Goal: Information Seeking & Learning: Learn about a topic

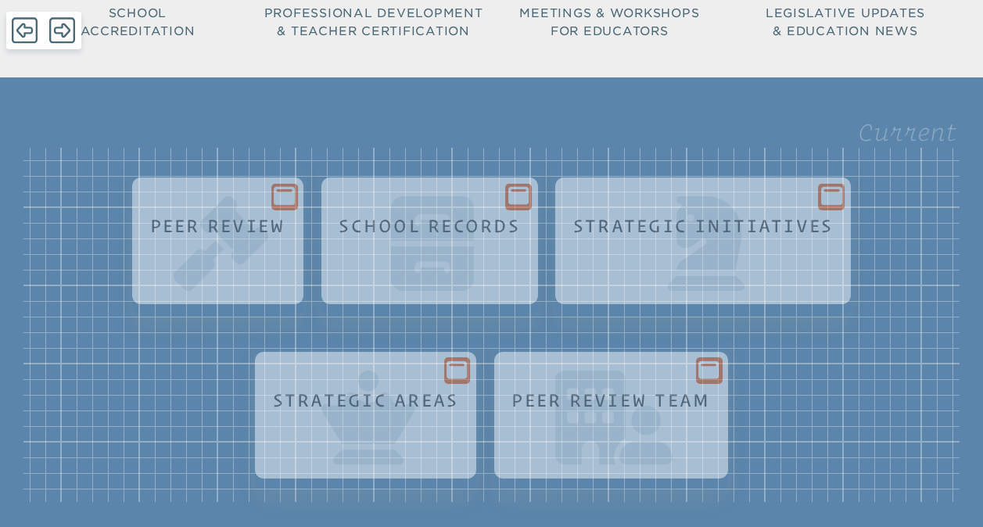
scroll to position [119, 0]
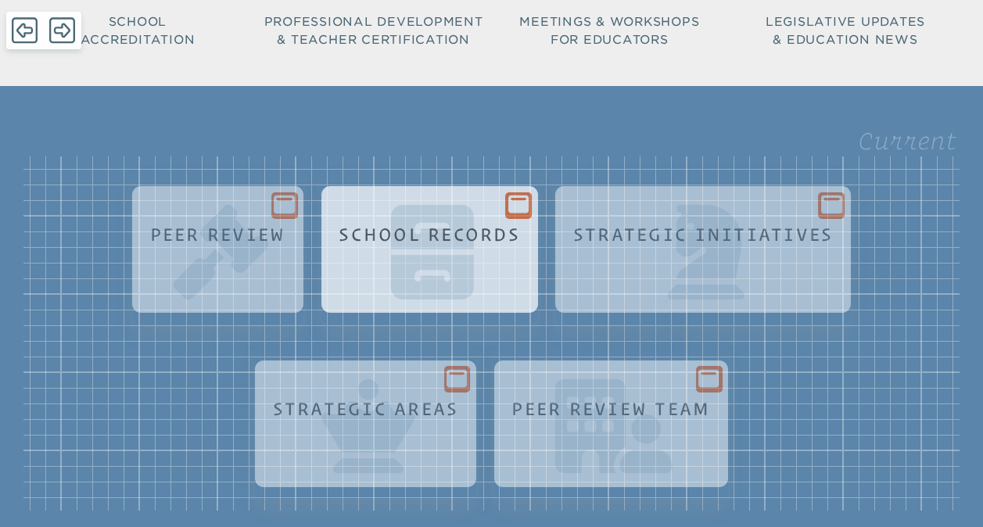
click at [475, 268] on div "School Records" at bounding box center [429, 263] width 193 height 95
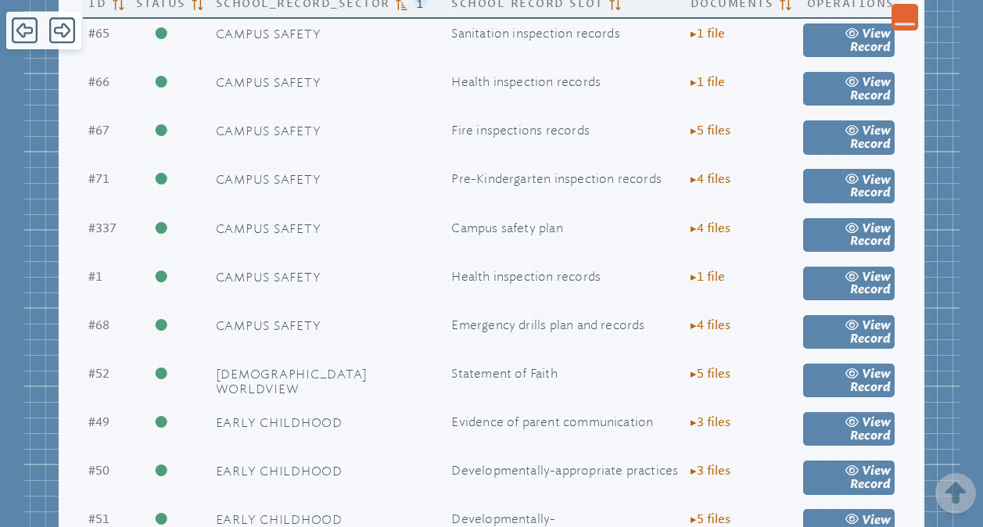
scroll to position [742, 0]
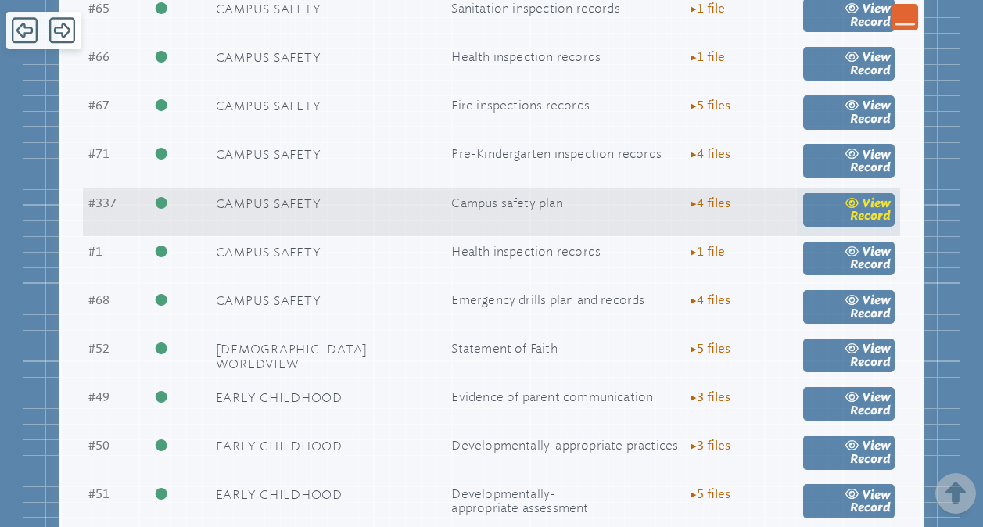
click at [829, 220] on link "view Record" at bounding box center [849, 210] width 92 height 34
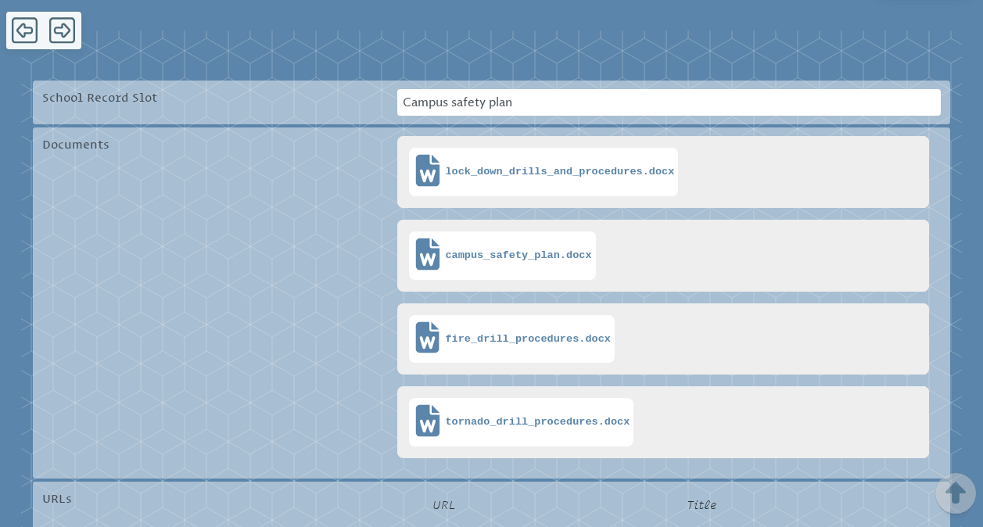
scroll to position [348, 0]
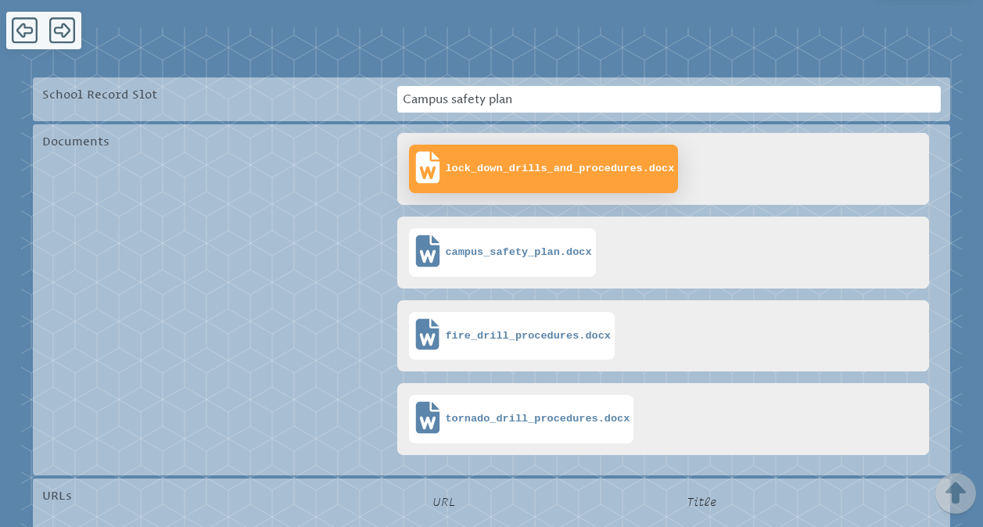
click at [580, 169] on span "lock_down_drills_and_procedures.docx" at bounding box center [559, 169] width 229 height 13
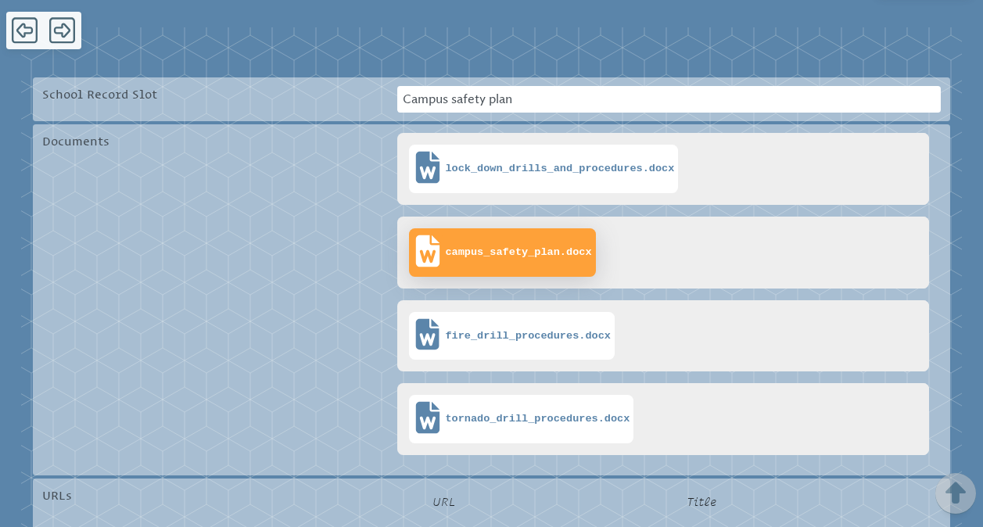
click at [502, 254] on span "campus_safety_plan.docx" at bounding box center [518, 252] width 146 height 13
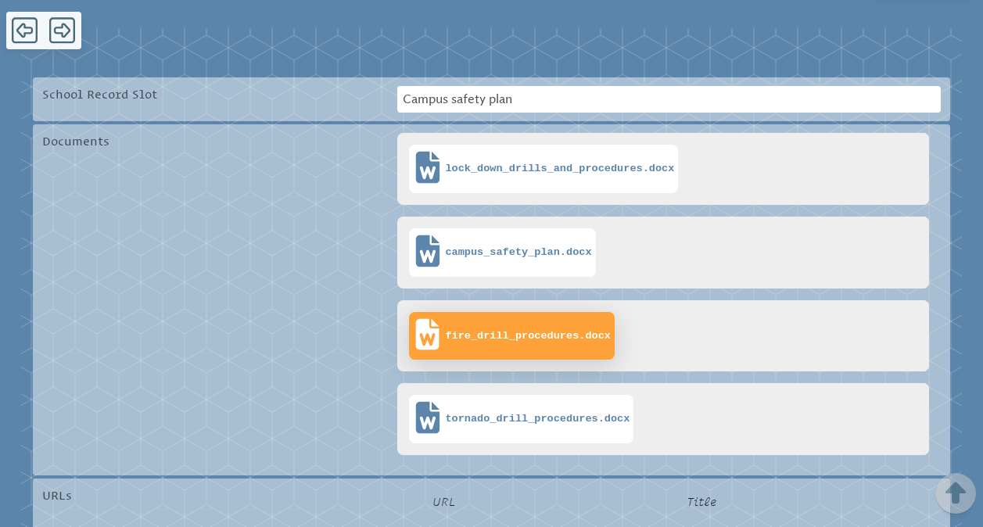
click at [508, 339] on span "fire_drill_procedures.docx" at bounding box center [528, 336] width 166 height 13
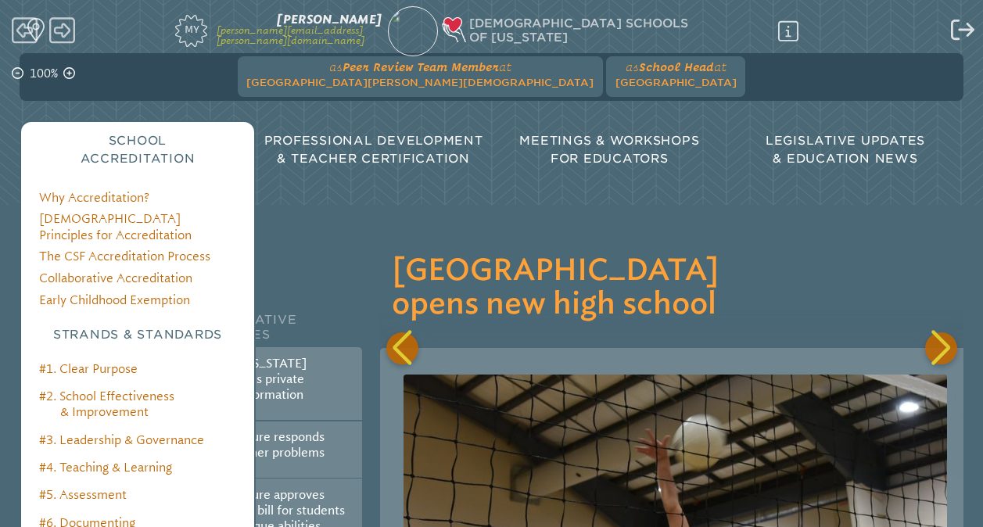
click at [117, 158] on span "School Accreditation" at bounding box center [138, 150] width 115 height 32
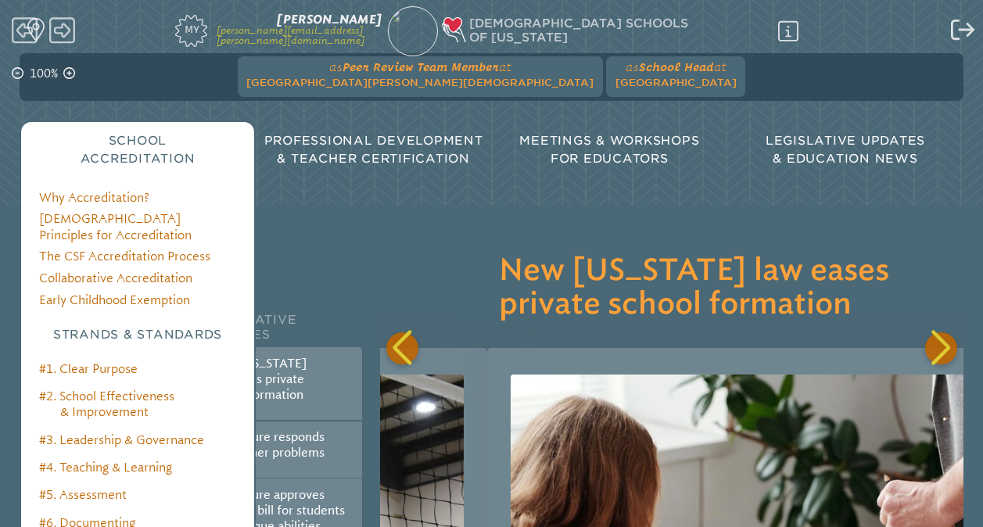
click at [112, 327] on h3 "Strands & Standards" at bounding box center [137, 335] width 197 height 18
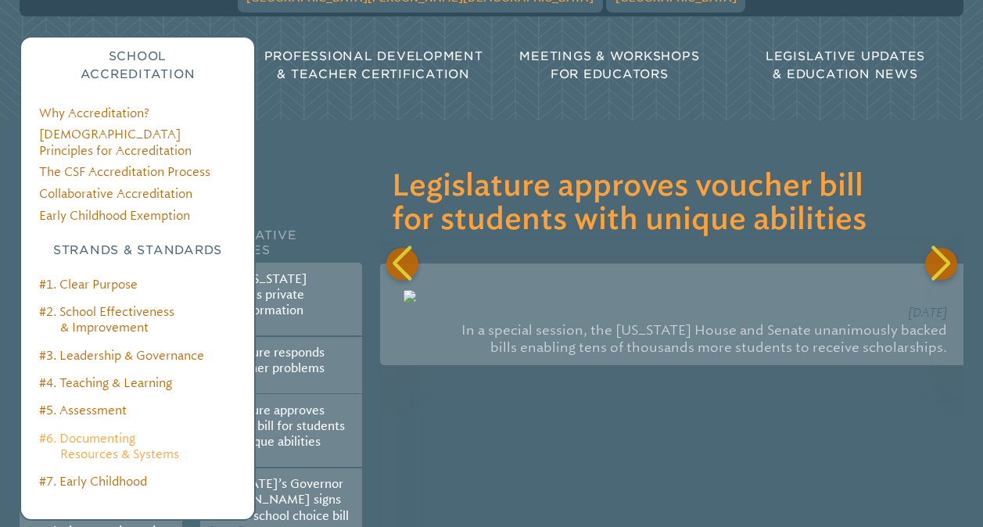
click at [110, 438] on link "#6. Documenting Resources & Systems" at bounding box center [109, 447] width 140 height 30
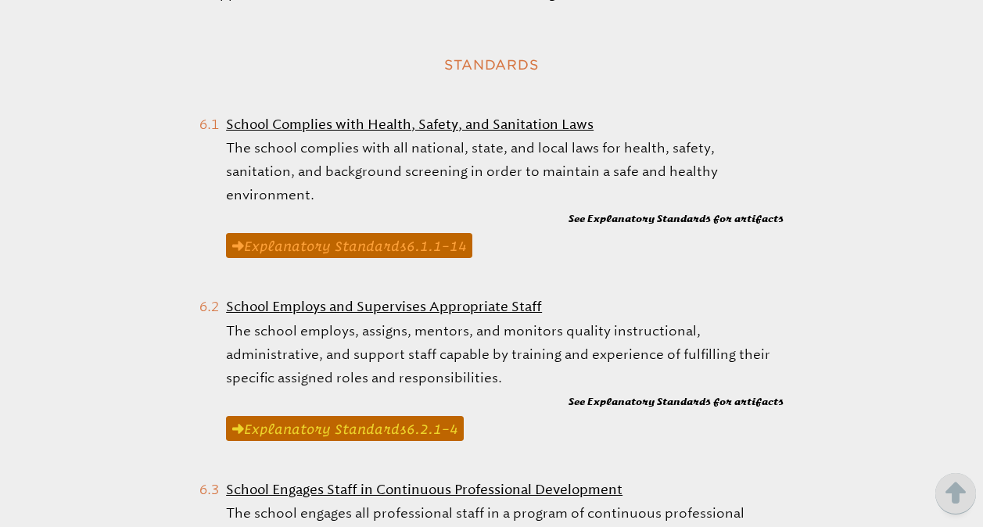
click at [360, 233] on link "Explanatory Standard s 6.1.1 –14" at bounding box center [349, 245] width 246 height 25
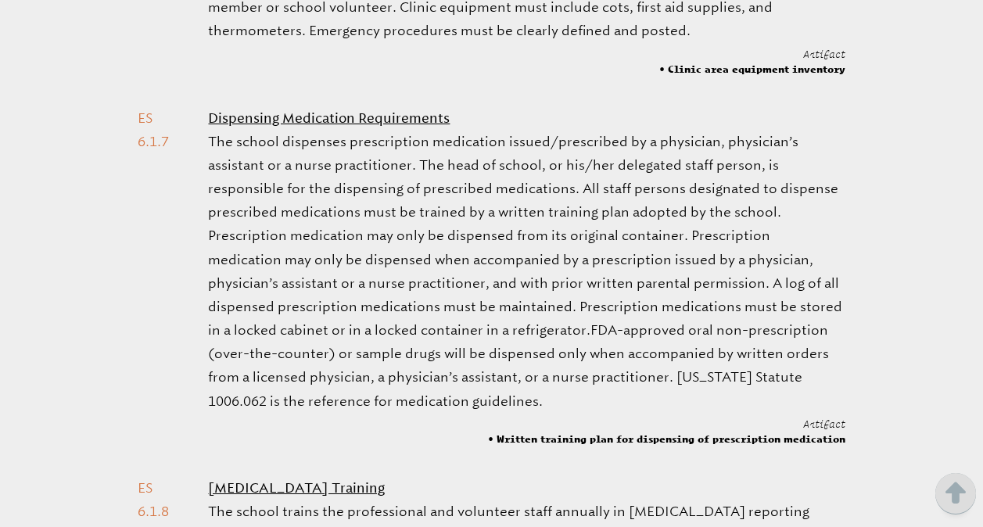
scroll to position [1632, 0]
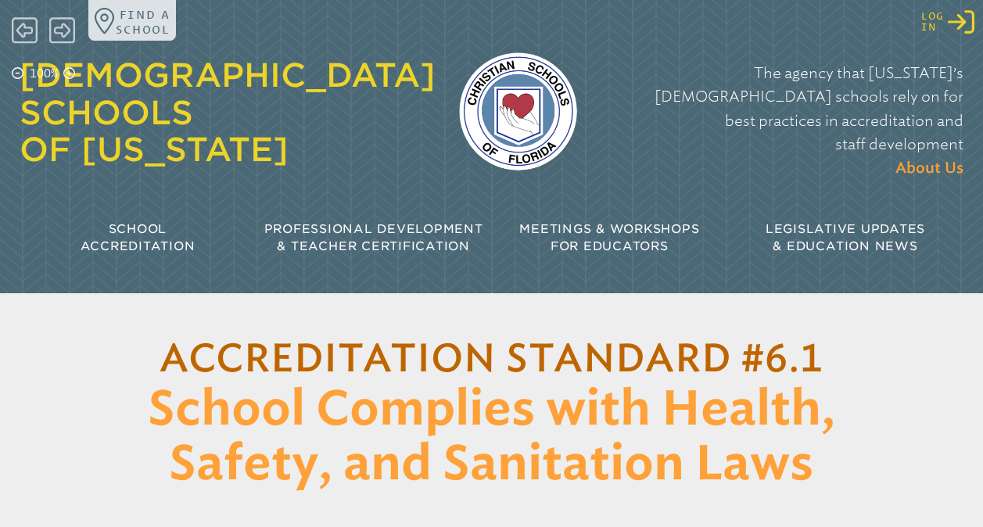
click at [946, 27] on div "Log in Log in or Create Account" at bounding box center [947, 22] width 52 height 27
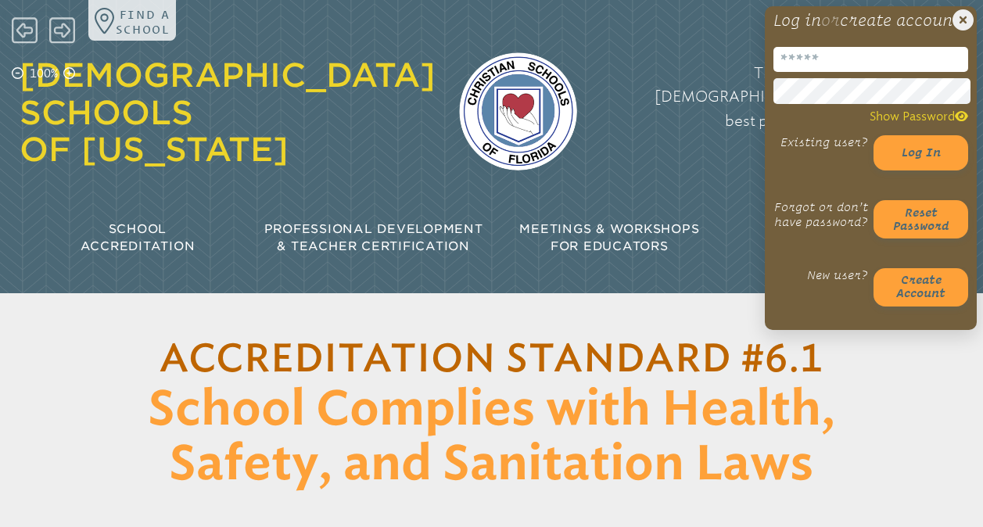
click at [905, 72] on input "email" at bounding box center [871, 59] width 195 height 25
type input "**********"
click at [910, 166] on button "Log in" at bounding box center [921, 152] width 95 height 35
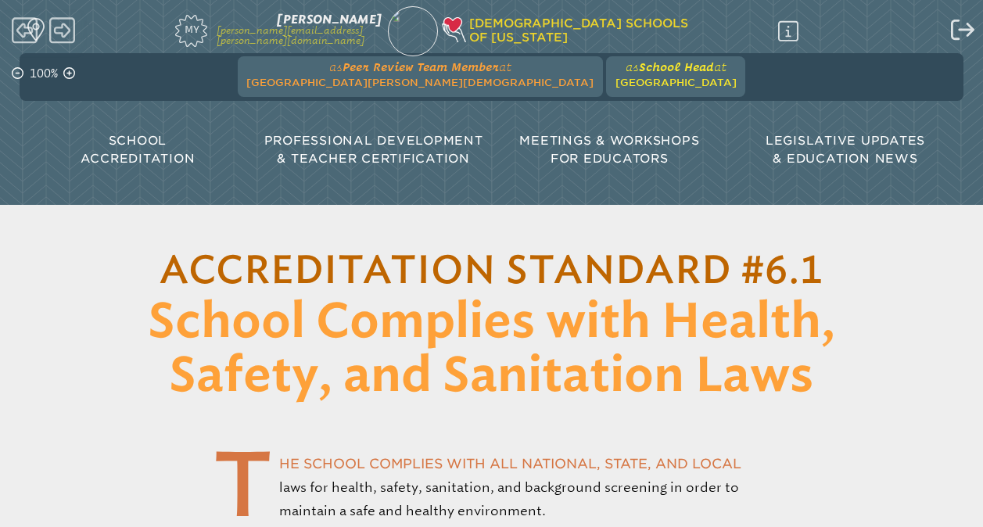
click at [616, 76] on span "at [GEOGRAPHIC_DATA]" at bounding box center [676, 74] width 121 height 29
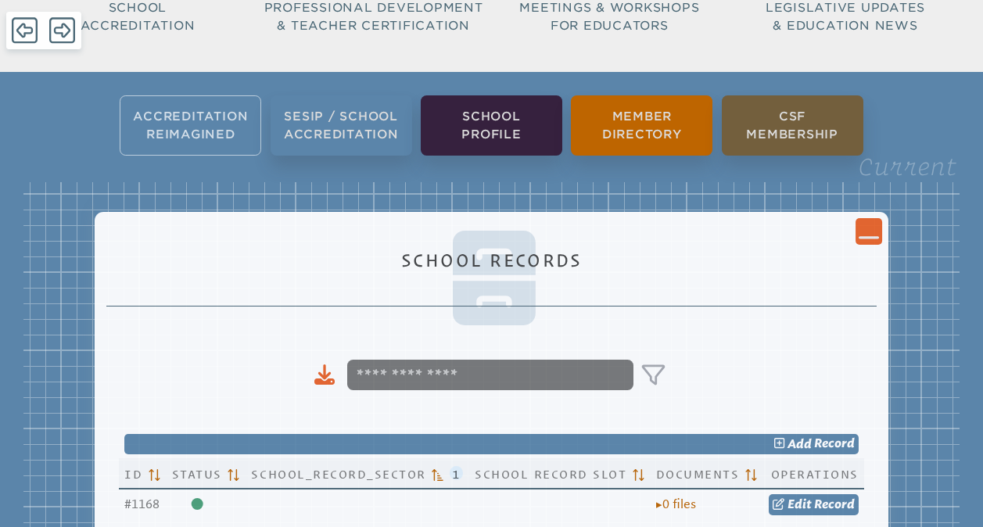
scroll to position [134, 0]
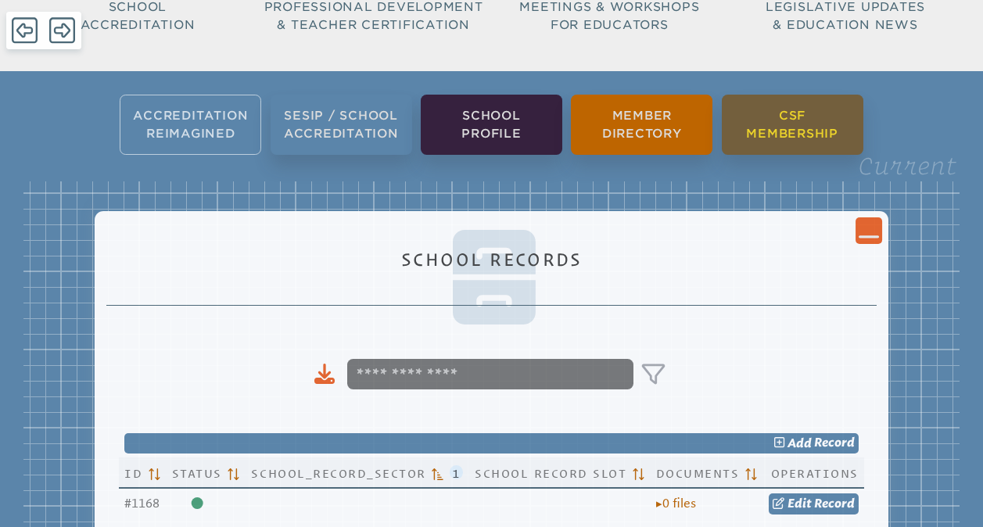
click at [782, 106] on li "CSF Membership" at bounding box center [793, 125] width 142 height 60
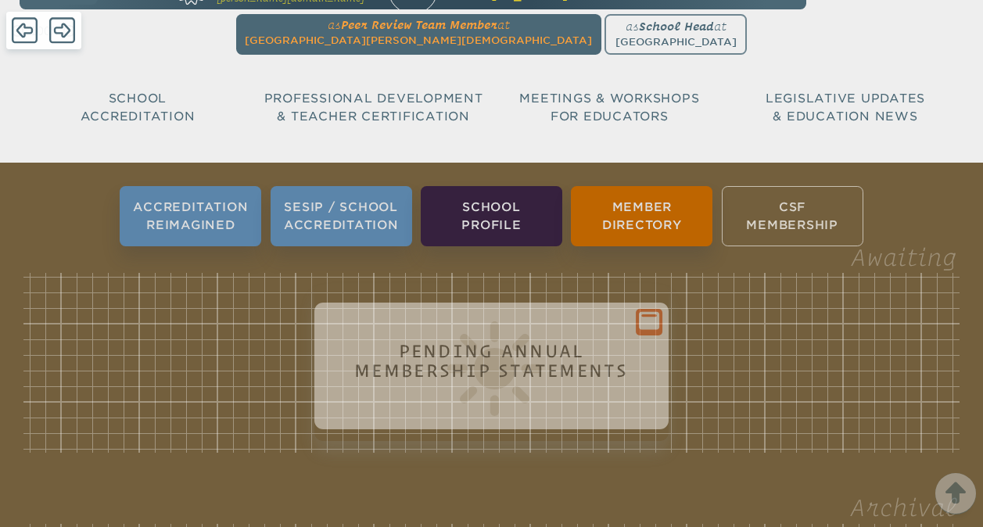
scroll to position [0, 0]
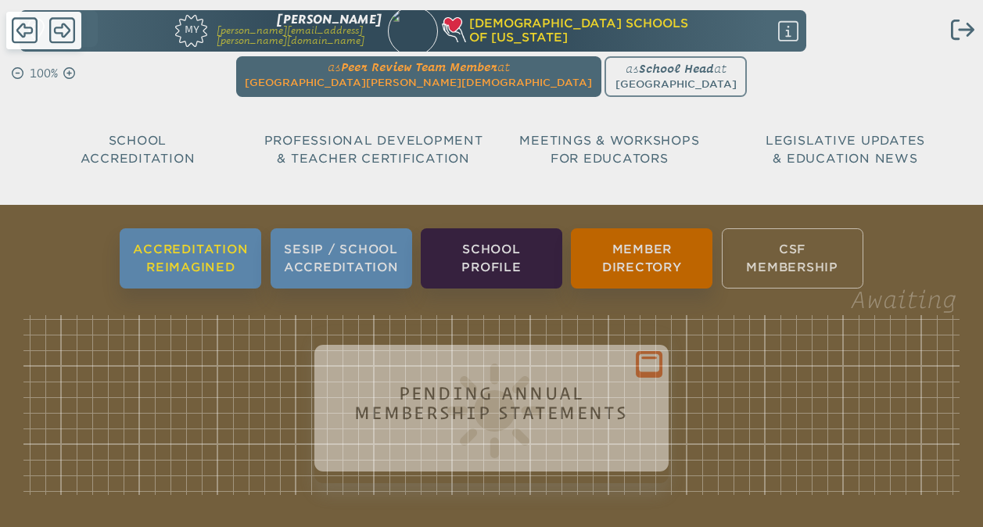
click at [174, 268] on li "Accreditation Reimagined" at bounding box center [191, 258] width 142 height 60
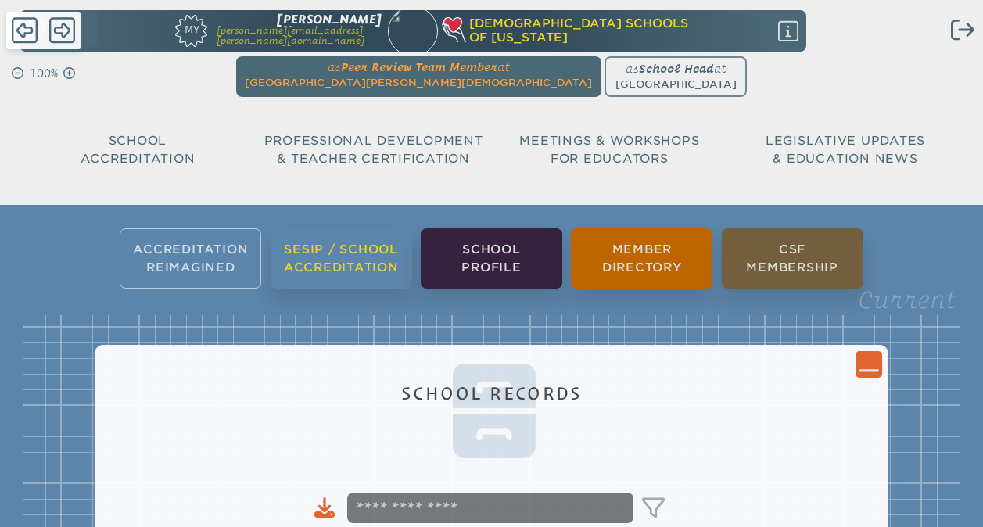
click at [349, 268] on li "SESIP / School Accreditation" at bounding box center [342, 258] width 142 height 60
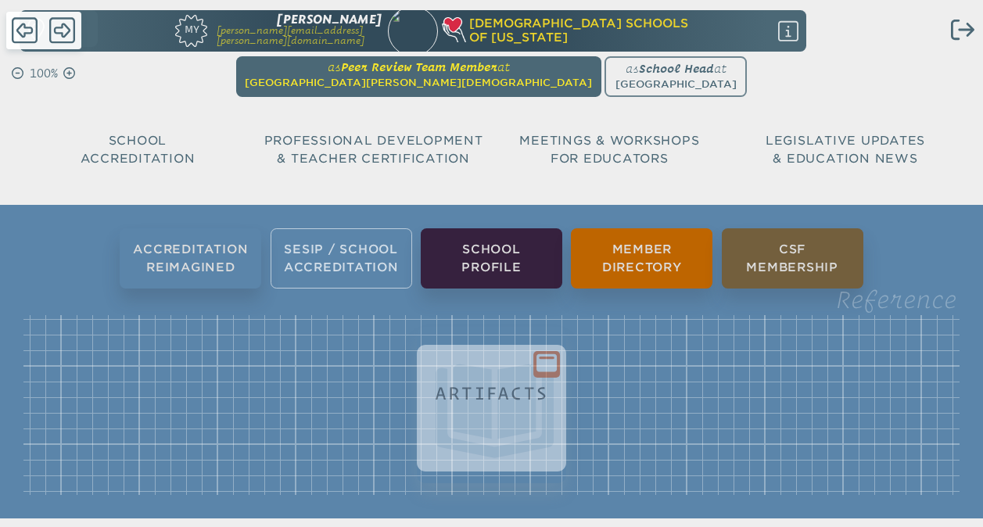
click at [437, 74] on span "Peer Review Team Member" at bounding box center [419, 66] width 156 height 13
